Goal: Register for event/course: Register for event/course

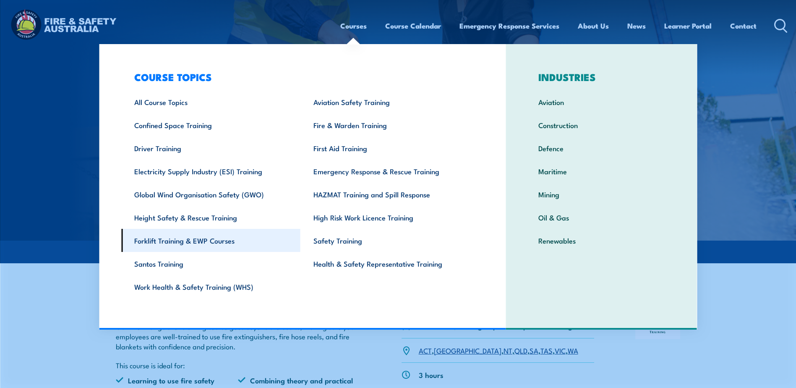
click at [167, 239] on link "Forklift Training & EWP Courses" at bounding box center [210, 240] width 179 height 23
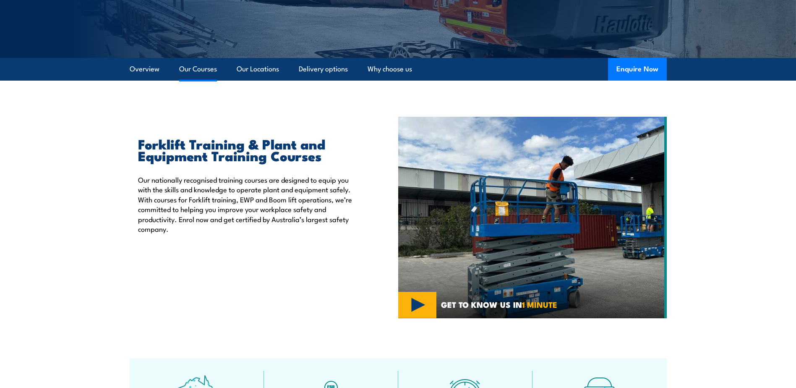
scroll to position [168, 0]
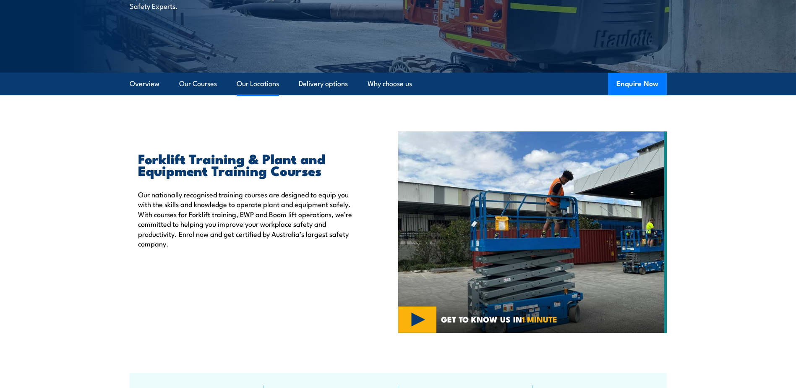
click at [267, 79] on link "Our Locations" at bounding box center [258, 84] width 42 height 22
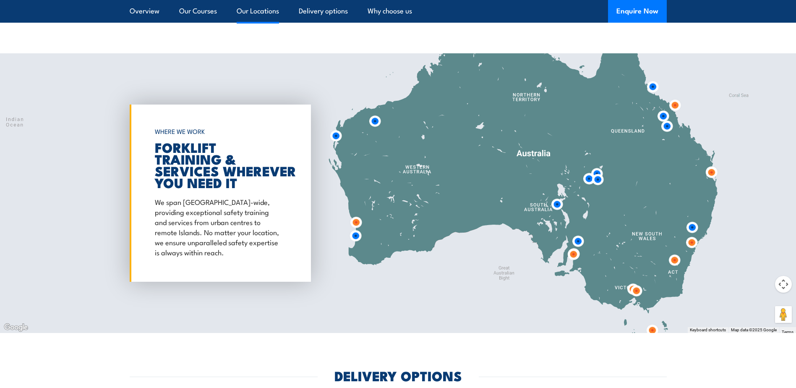
scroll to position [1552, 0]
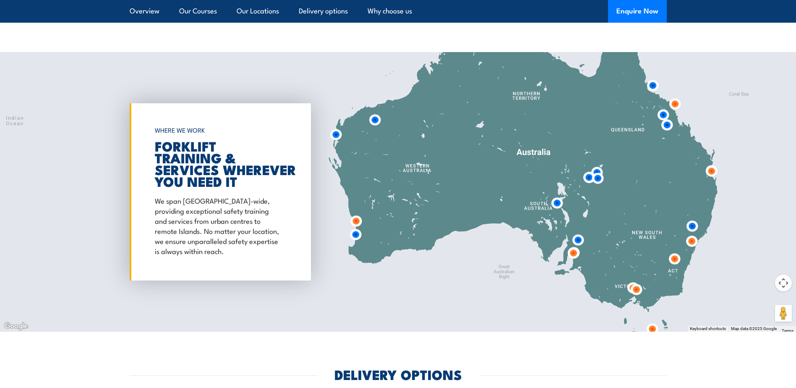
click at [676, 259] on img at bounding box center [674, 258] width 22 height 22
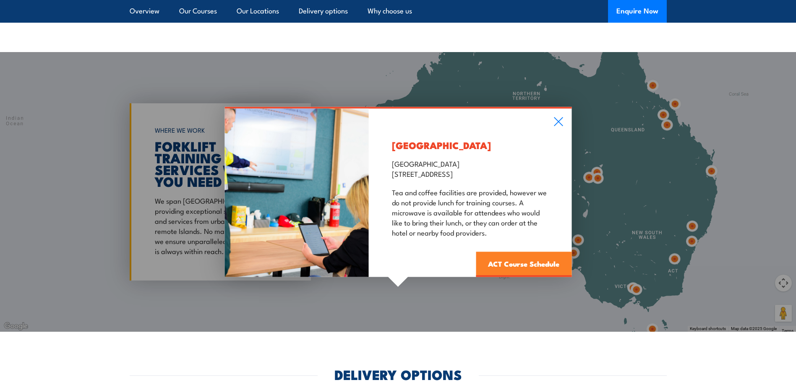
click at [518, 260] on link "ACT Course Schedule" at bounding box center [524, 264] width 96 height 25
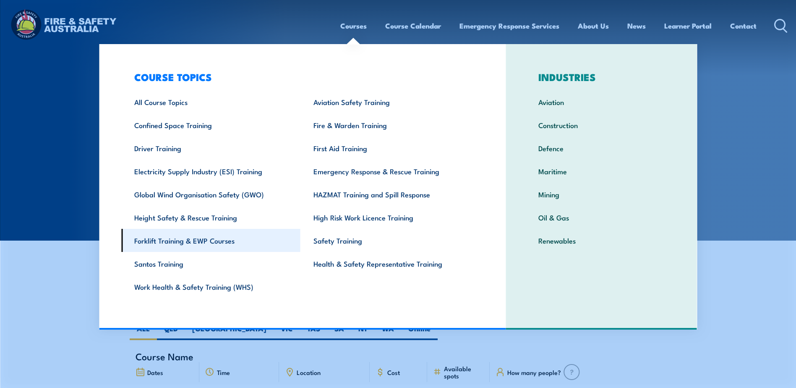
click at [204, 241] on link "Forklift Training & EWP Courses" at bounding box center [210, 240] width 179 height 23
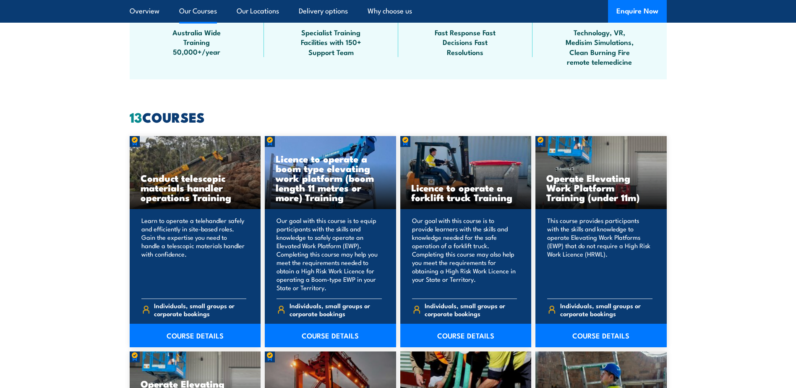
scroll to position [629, 0]
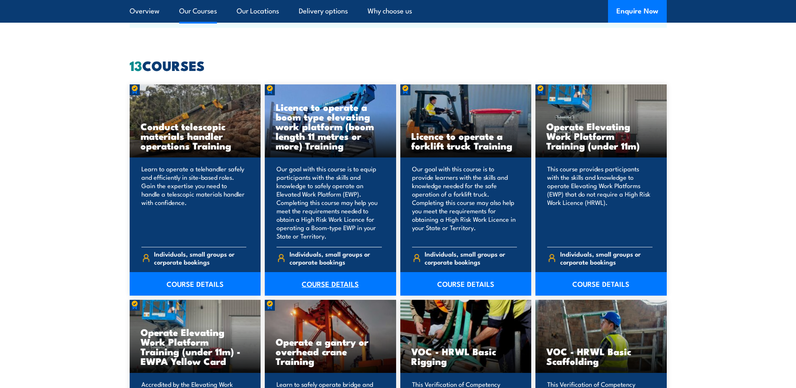
click at [323, 284] on link "COURSE DETAILS" at bounding box center [330, 283] width 131 height 23
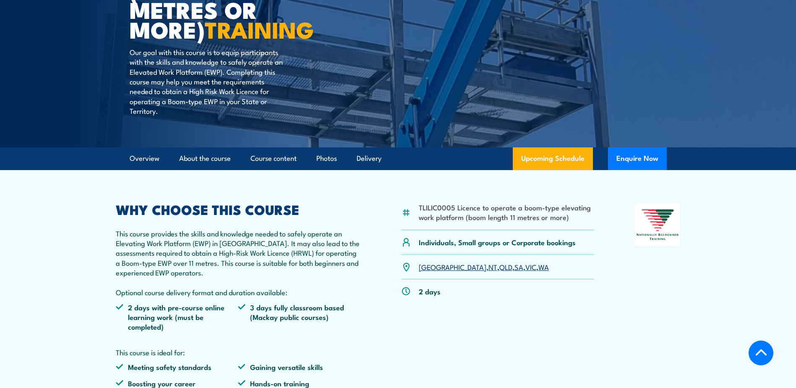
scroll to position [252, 0]
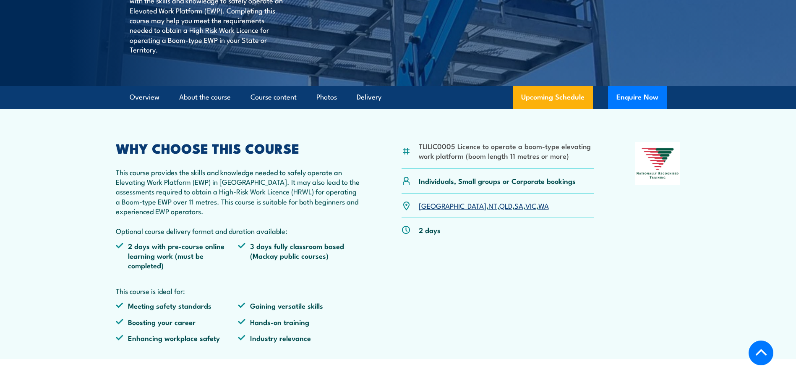
click at [429, 207] on link "NSW" at bounding box center [453, 205] width 68 height 10
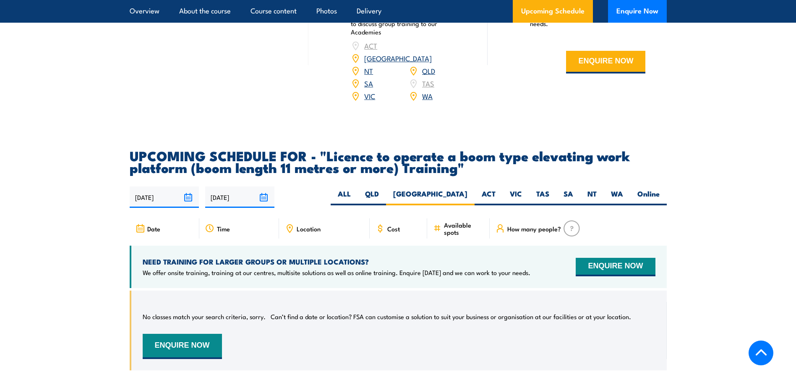
scroll to position [1353, 0]
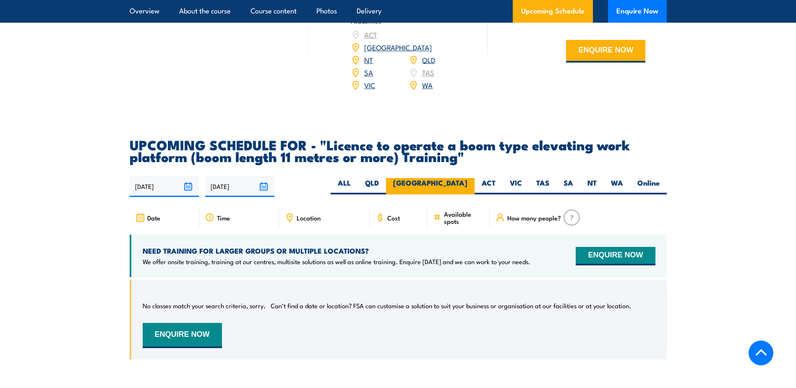
click at [458, 178] on label "[GEOGRAPHIC_DATA]" at bounding box center [430, 186] width 88 height 16
click at [467, 178] on input "[GEOGRAPHIC_DATA]" at bounding box center [469, 180] width 5 height 5
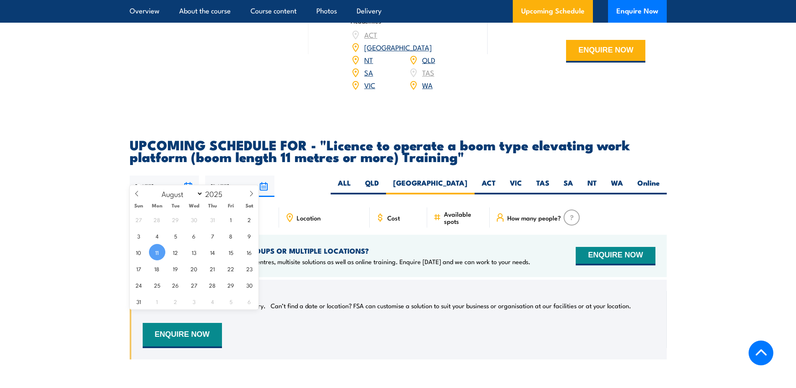
click at [148, 175] on input "11/08/2025" at bounding box center [164, 185] width 69 height 21
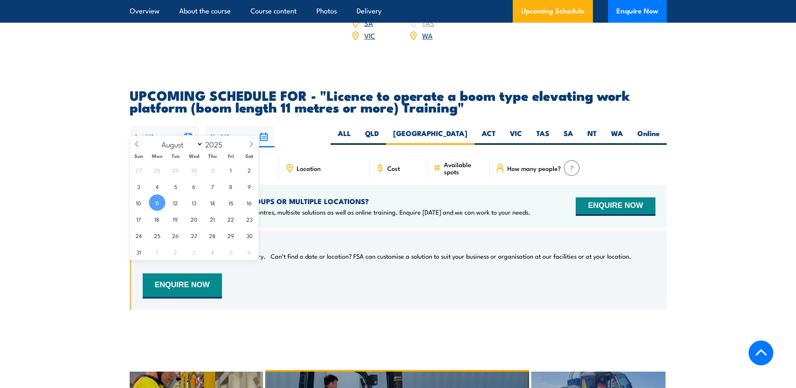
scroll to position [1395, 0]
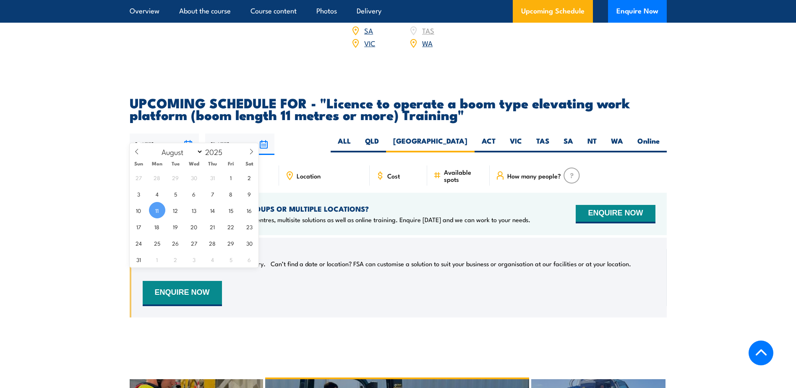
click at [400, 280] on div "No classes match your search criteria, sorry. Can’t find a date or location? FS…" at bounding box center [399, 277] width 512 height 57
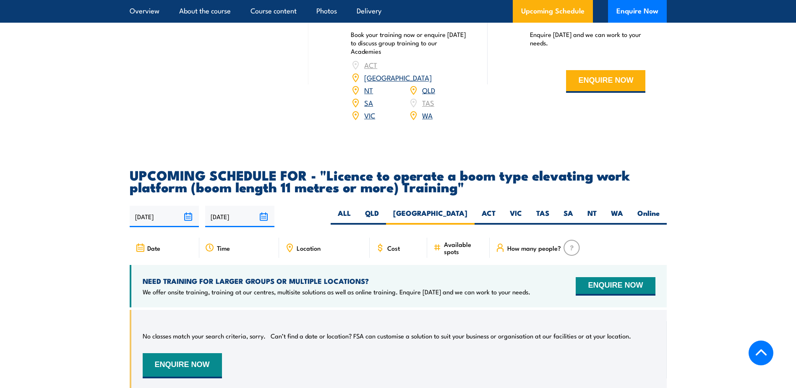
scroll to position [1311, 0]
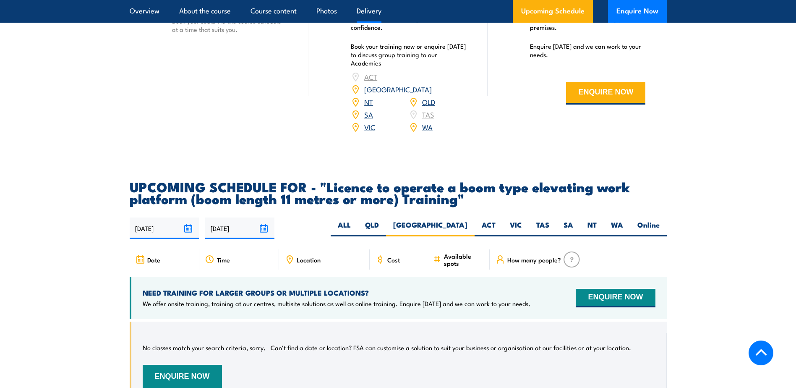
click at [429, 84] on link "NSW" at bounding box center [398, 89] width 68 height 10
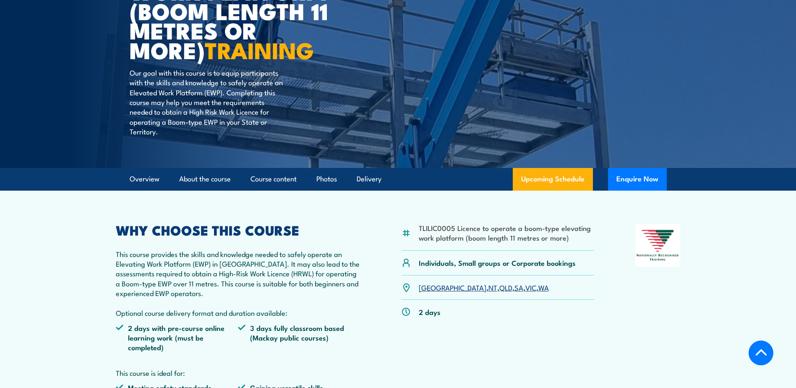
scroll to position [221, 0]
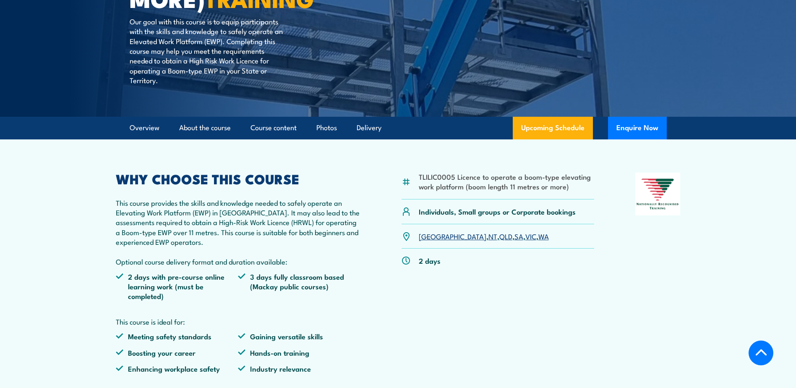
click at [425, 234] on link "NSW" at bounding box center [453, 236] width 68 height 10
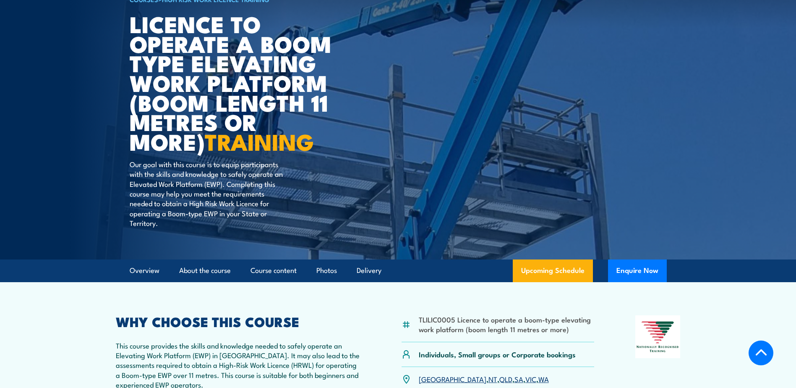
scroll to position [0, 0]
